Goal: Navigation & Orientation: Go to known website

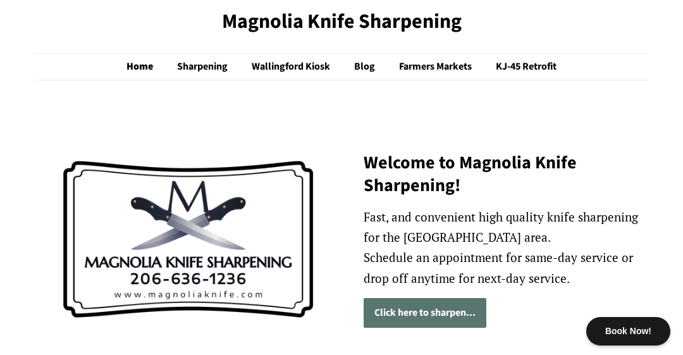
scroll to position [37, 0]
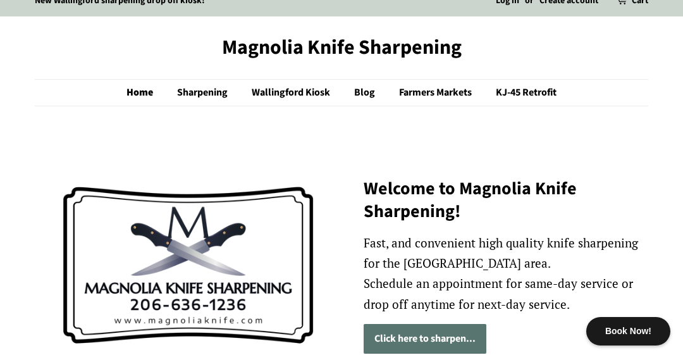
scroll to position [15, 0]
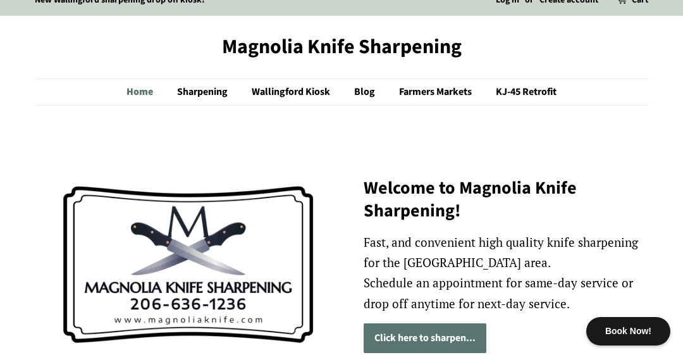
click at [144, 94] on link "Home" at bounding box center [145, 92] width 39 height 26
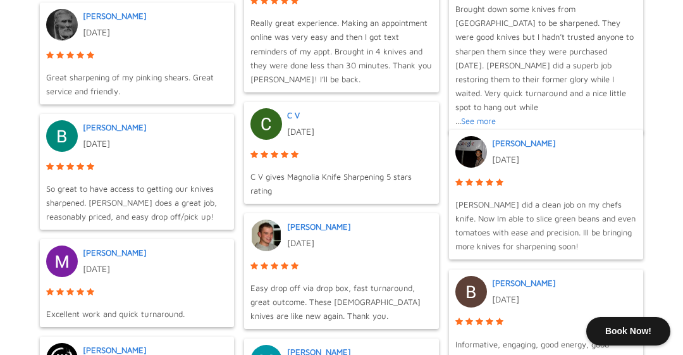
scroll to position [1028, 0]
